Goal: Register for event/course

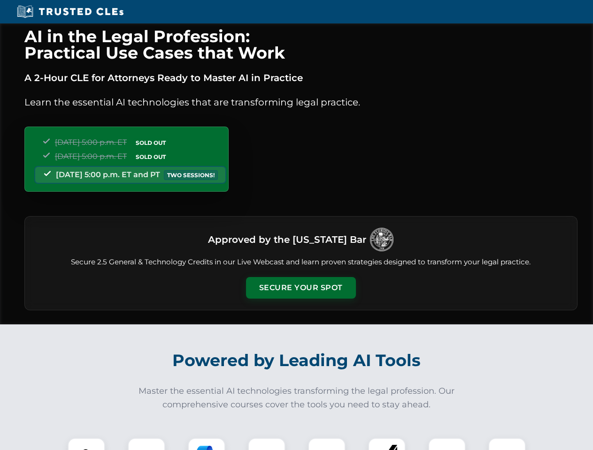
click at [300, 288] on button "Secure Your Spot" at bounding box center [301, 288] width 110 height 22
click at [86, 444] on img at bounding box center [86, 456] width 27 height 27
